Goal: Browse casually

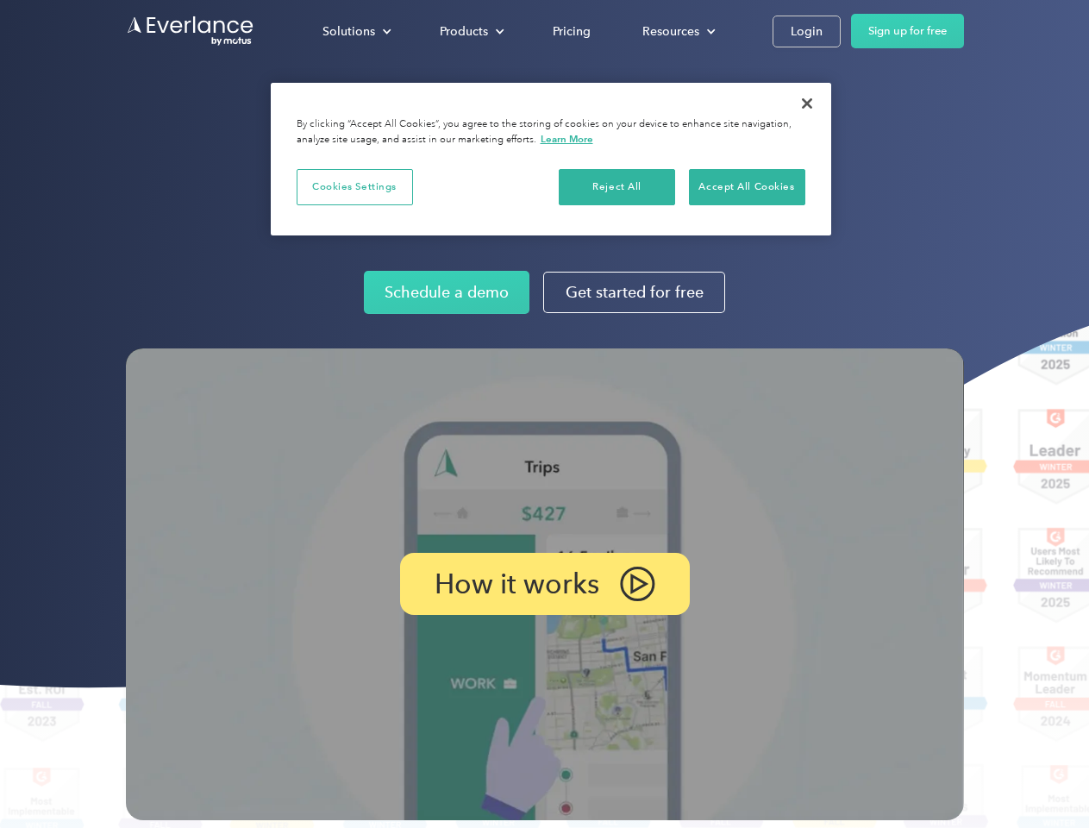
click at [544, 414] on img at bounding box center [545, 584] width 838 height 472
click at [356, 31] on div "Solutions" at bounding box center [348, 32] width 53 height 22
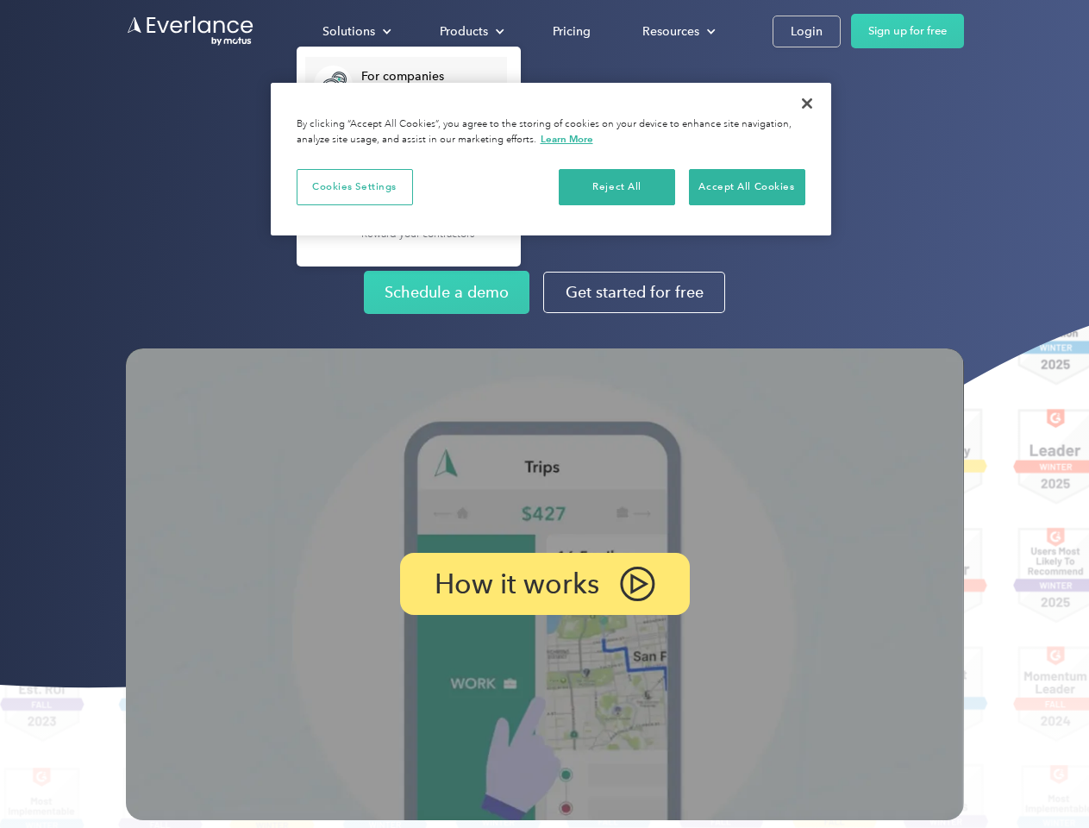
click at [470, 31] on div "Products" at bounding box center [464, 32] width 48 height 22
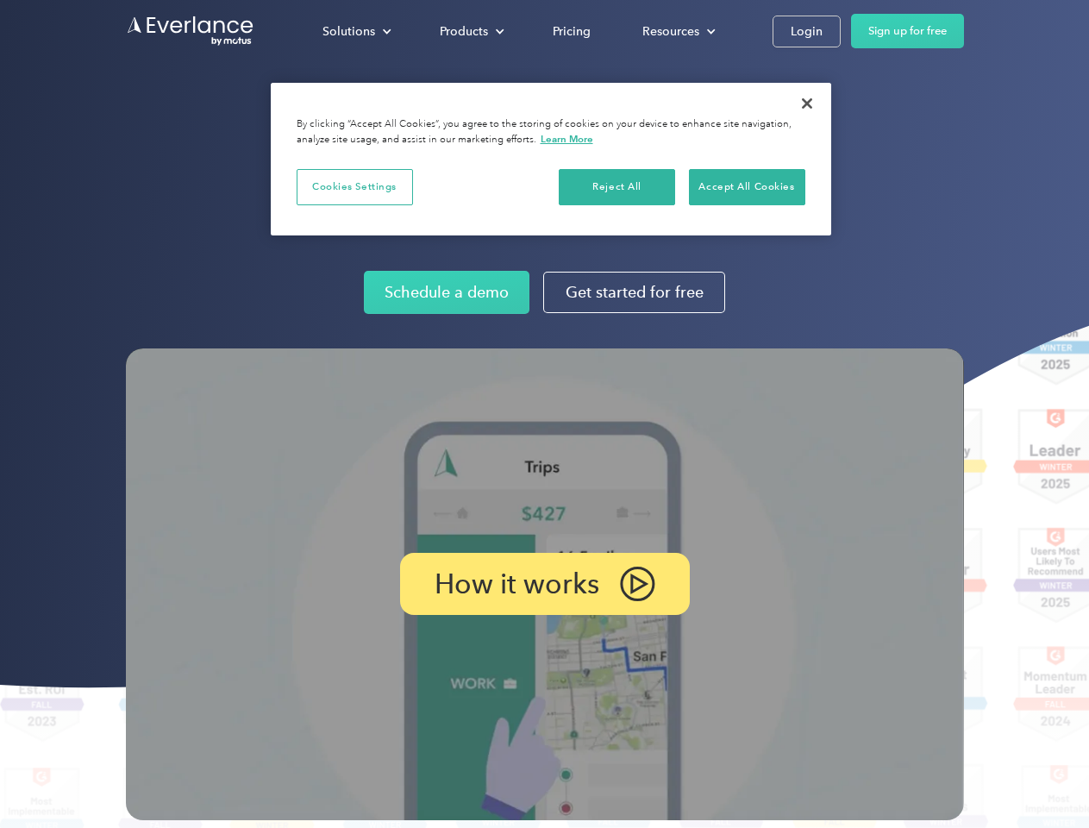
click at [677, 31] on div "Resources" at bounding box center [670, 32] width 57 height 22
click at [544, 584] on p "How it works" at bounding box center [517, 583] width 165 height 21
click at [354, 186] on button "Cookies Settings" at bounding box center [355, 187] width 116 height 36
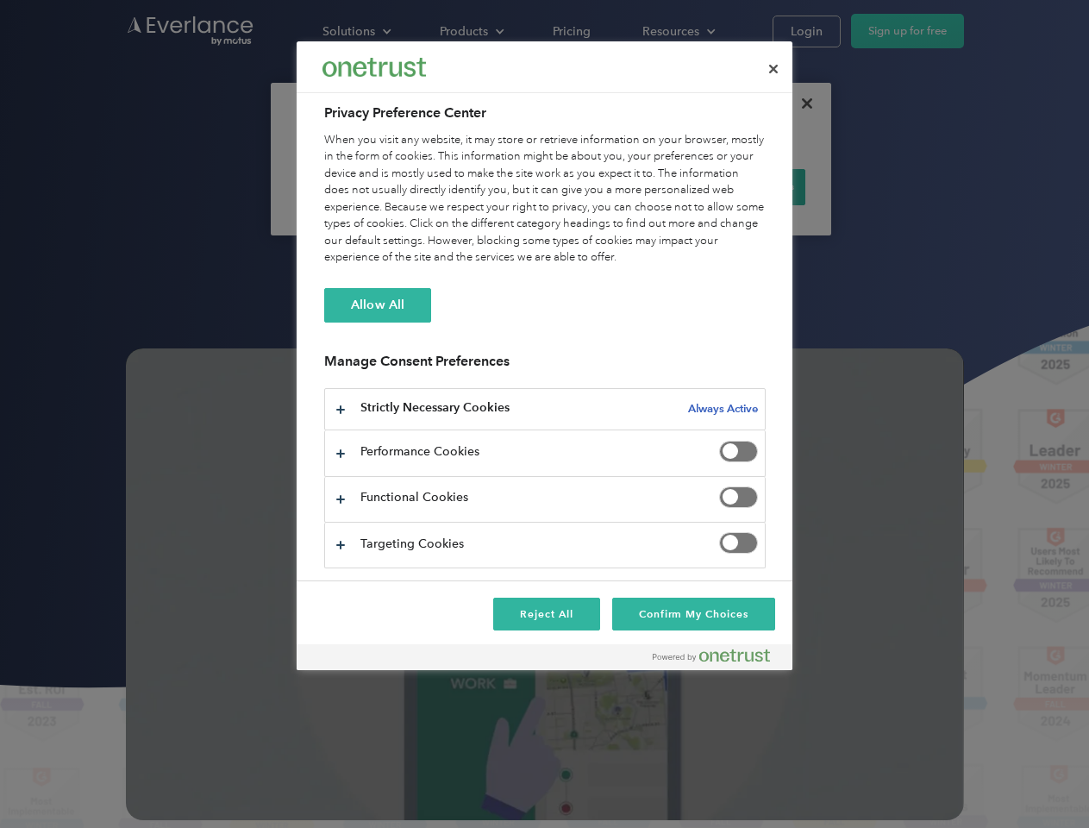
click at [617, 186] on div "When you visit any website, it may store or retrieve information on your browse…" at bounding box center [544, 199] width 441 height 134
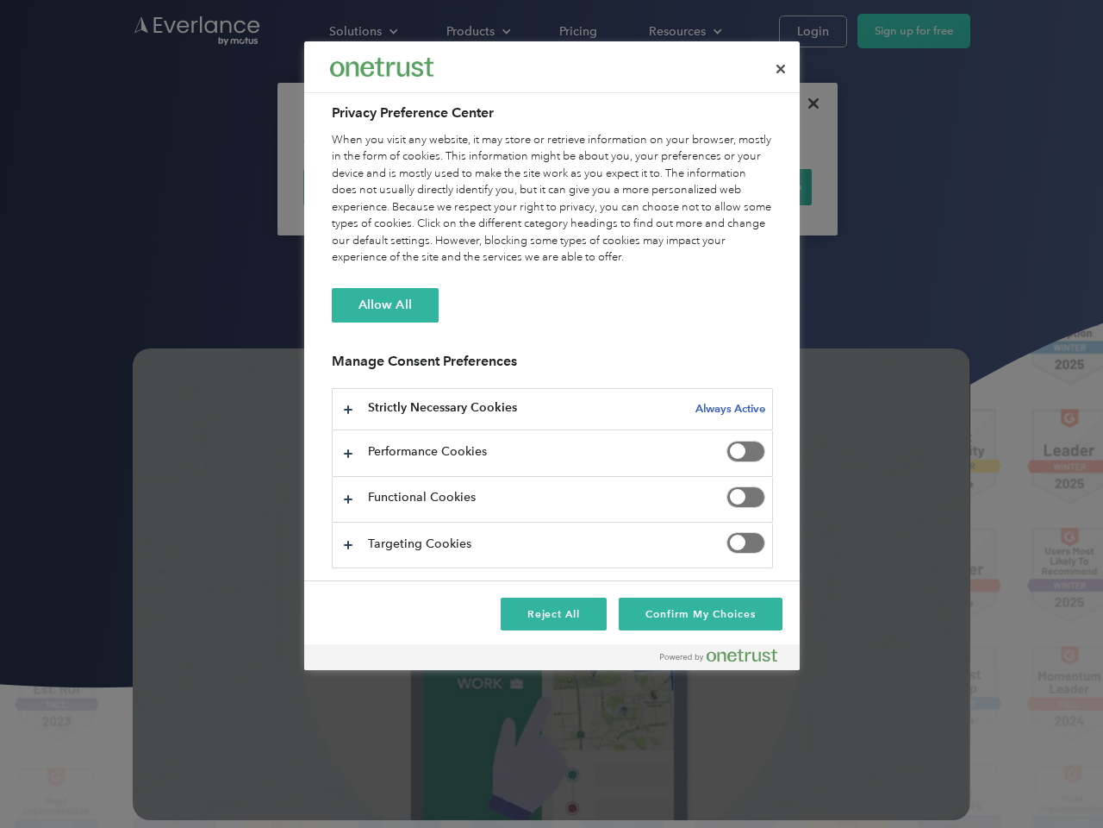
click at [747, 186] on div "When you visit any website, it may store or retrieve information on your browse…" at bounding box center [552, 199] width 441 height 134
click at [807, 103] on div at bounding box center [551, 414] width 1103 height 828
